Goal: Information Seeking & Learning: Learn about a topic

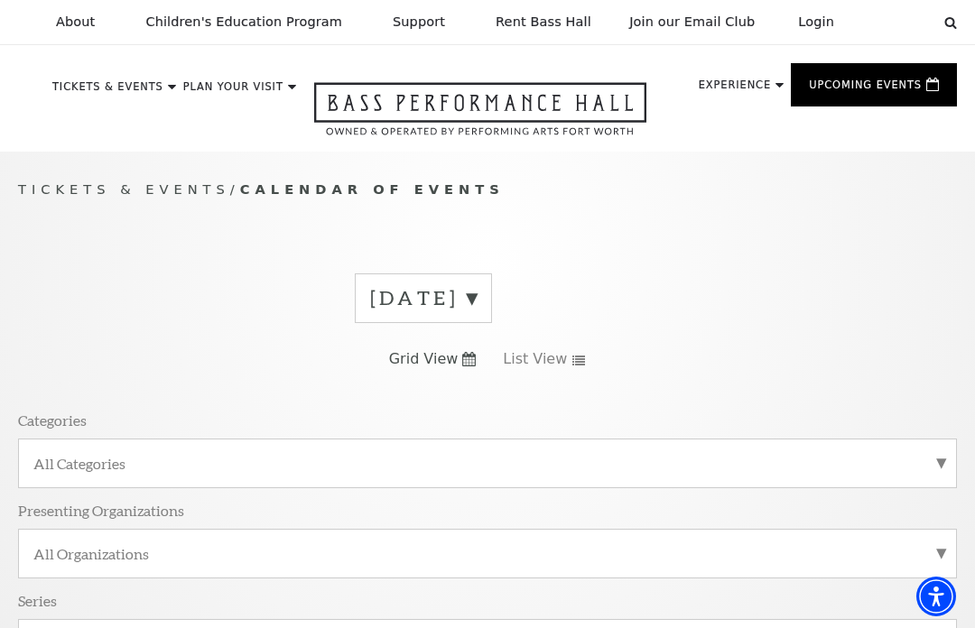
click at [965, 19] on div "About Performing Arts Fort Worth Bass Performance Hall Maddox Muse Center Resid…" at bounding box center [487, 22] width 975 height 44
click at [955, 16] on icon at bounding box center [950, 22] width 13 height 13
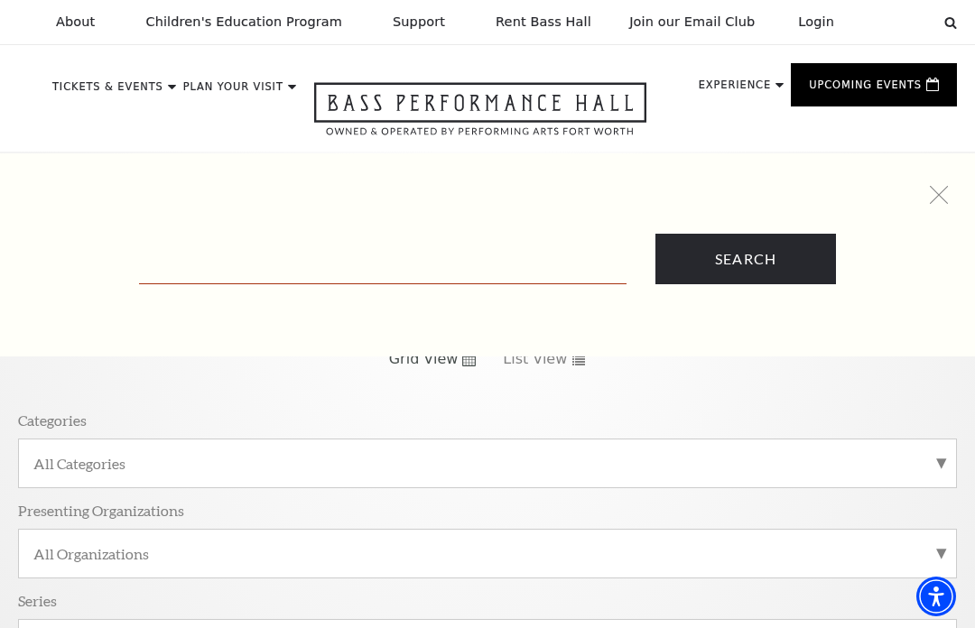
click at [391, 257] on input "Text field" at bounding box center [382, 265] width 487 height 37
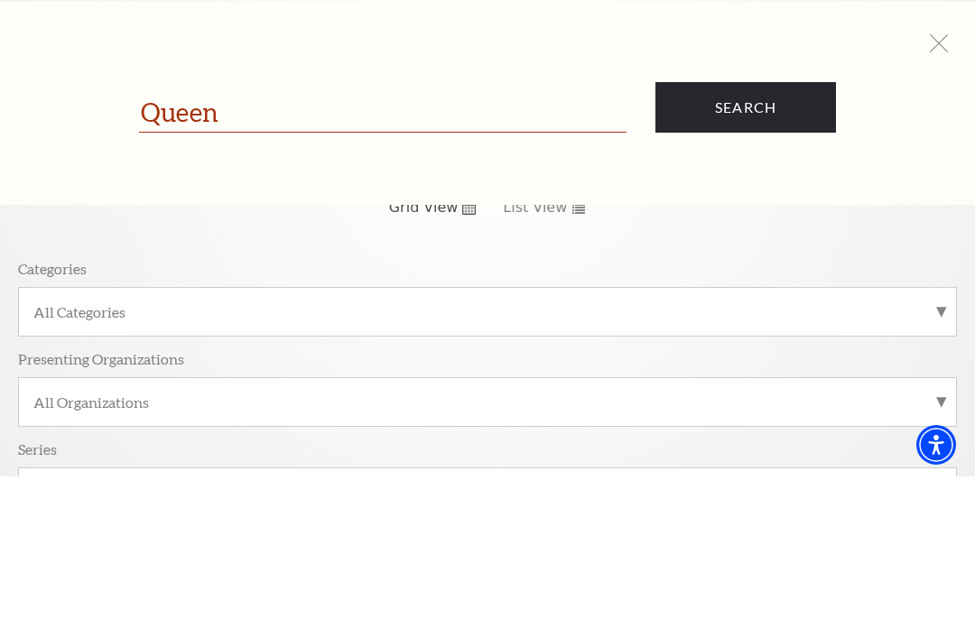
type input "Queen"
click at [729, 234] on input "Search" at bounding box center [745, 259] width 181 height 51
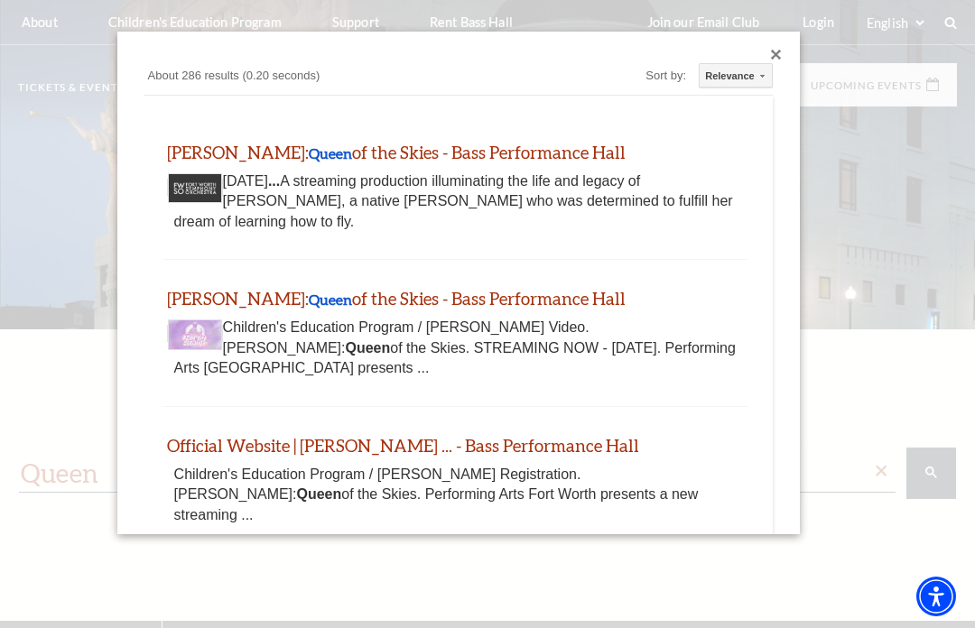
click at [789, 42] on div "Custom Search About 286 results (0.20 seconds) Sort by: Relevance Relevance Dat…" at bounding box center [458, 283] width 682 height 503
click at [760, 49] on div "Custom Search About 286 results (0.20 seconds) Sort by: Relevance Relevance Dat…" at bounding box center [458, 283] width 682 height 503
click at [765, 56] on div "Custom Search About 286 results (0.20 seconds) Sort by: Relevance Relevance Dat…" at bounding box center [458, 283] width 682 height 503
click at [780, 50] on div "Close dialog" at bounding box center [776, 55] width 11 height 11
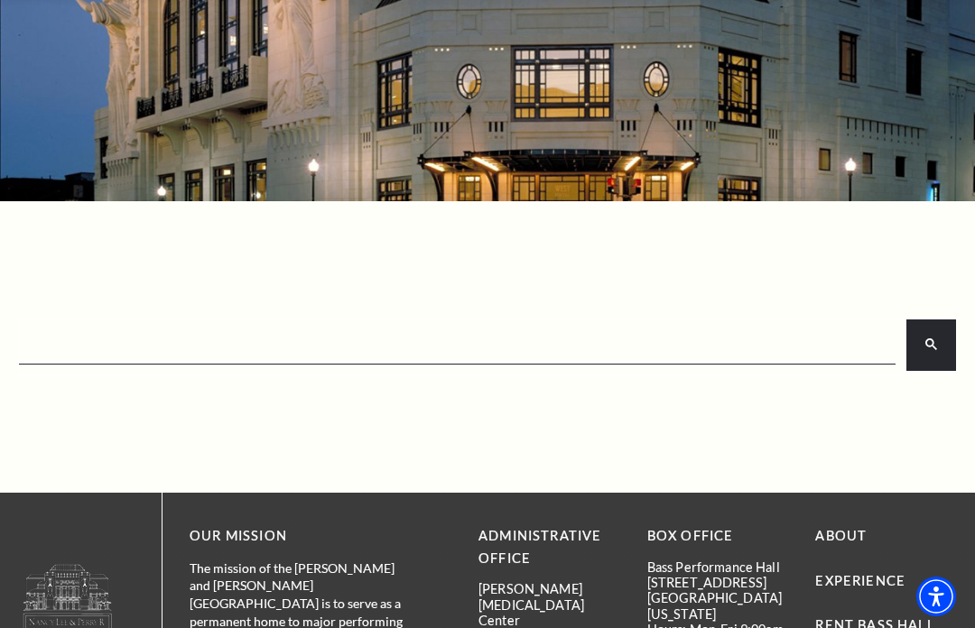
scroll to position [104, 0]
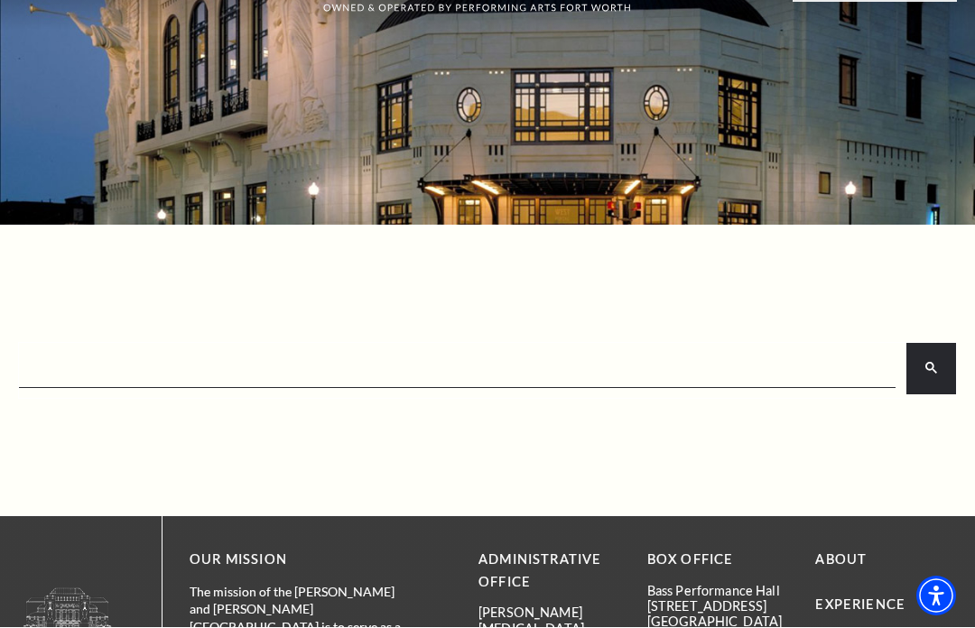
click at [477, 492] on link "View Full Calendar" at bounding box center [486, 527] width 181 height 71
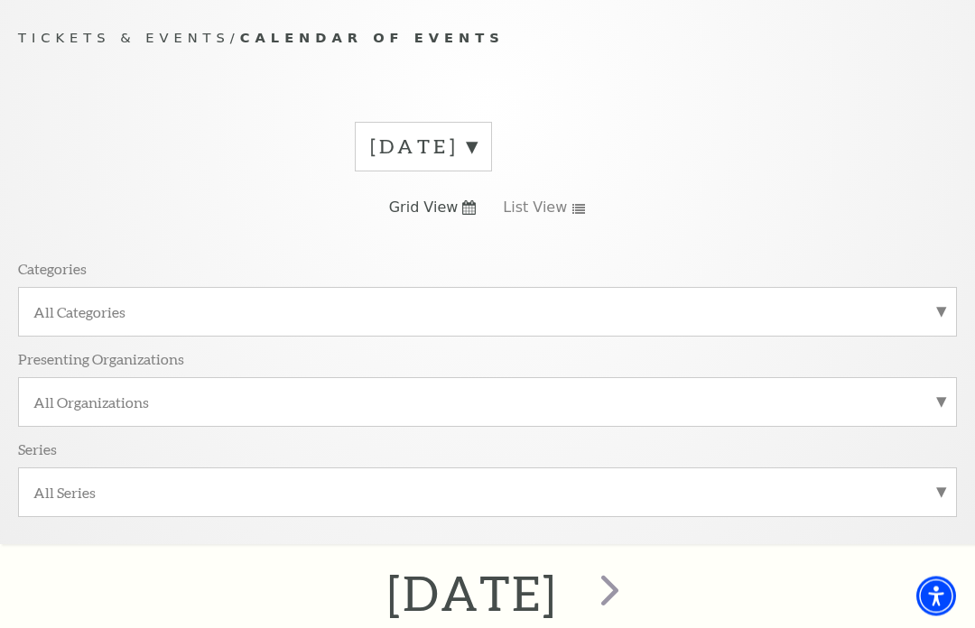
scroll to position [152, 0]
click at [466, 215] on link "Grid View" at bounding box center [433, 208] width 88 height 20
click at [436, 200] on span "Grid View" at bounding box center [424, 208] width 70 height 20
click at [469, 202] on use at bounding box center [469, 207] width 14 height 14
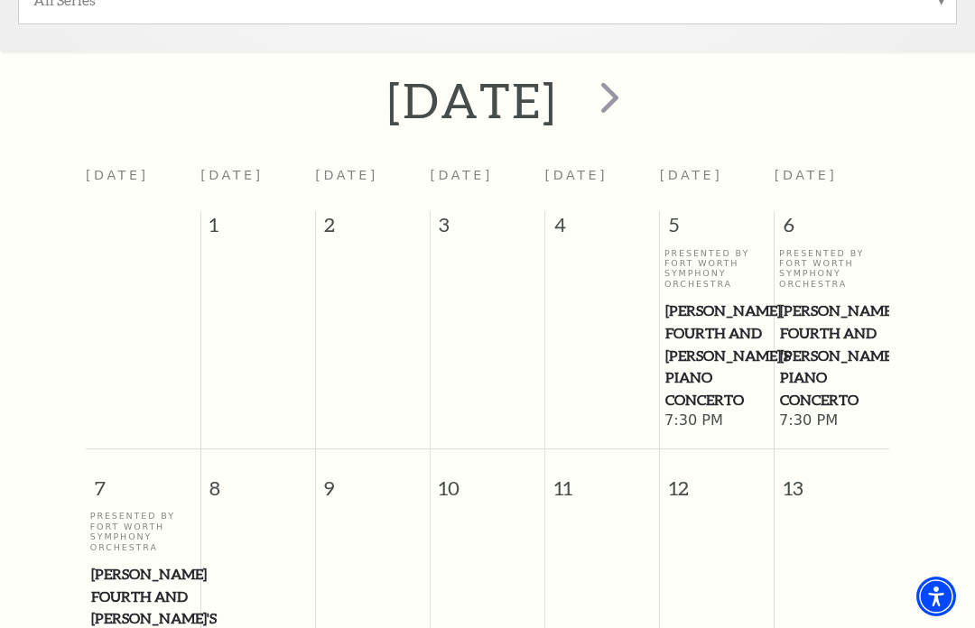
scroll to position [643, 0]
